Goal: Navigation & Orientation: Find specific page/section

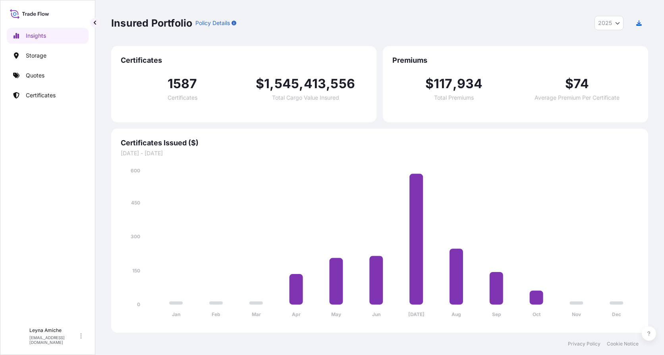
select select "2025"
click at [41, 52] on p "Storage" at bounding box center [36, 56] width 21 height 8
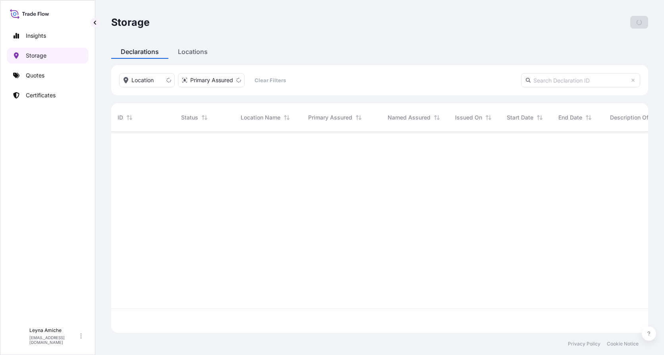
scroll to position [224, 531]
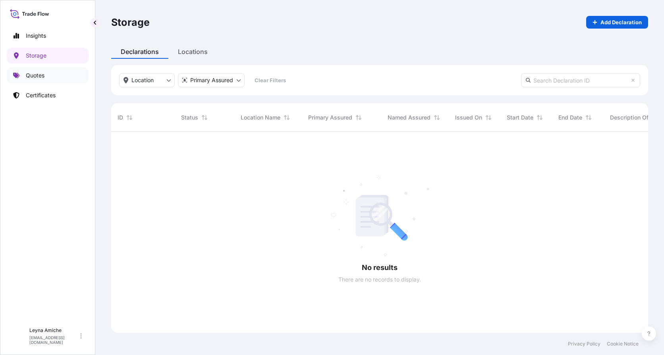
click at [51, 78] on link "Quotes" at bounding box center [48, 76] width 82 height 16
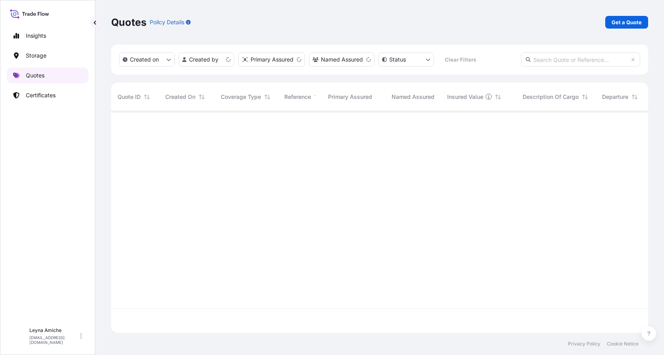
scroll to position [220, 531]
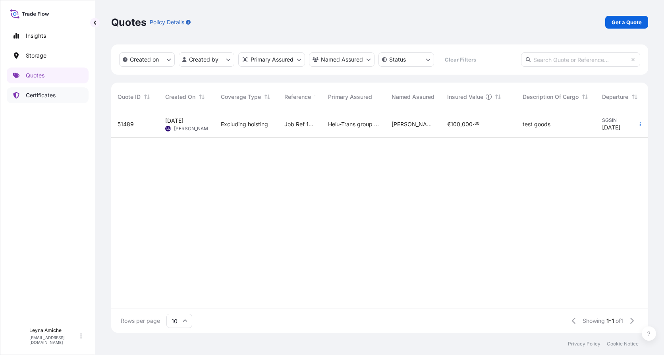
click at [60, 97] on link "Certificates" at bounding box center [48, 95] width 82 height 16
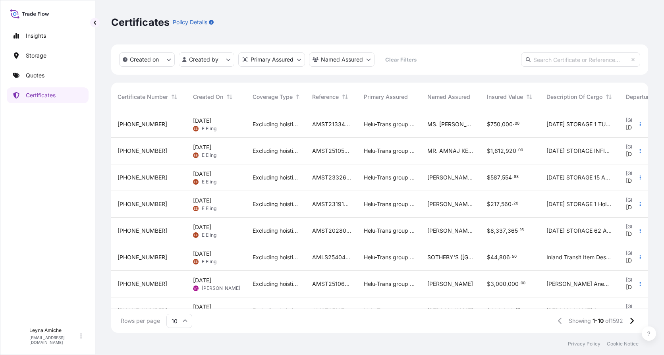
click at [489, 25] on div "Certificates Policy Details" at bounding box center [379, 22] width 537 height 13
